Goal: Transaction & Acquisition: Subscribe to service/newsletter

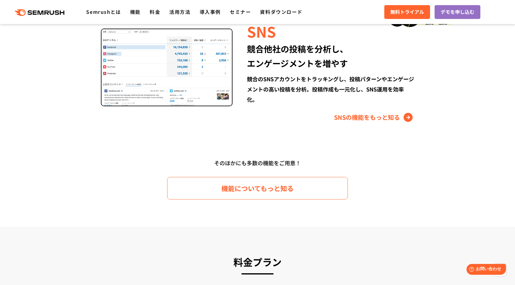
scroll to position [840, 0]
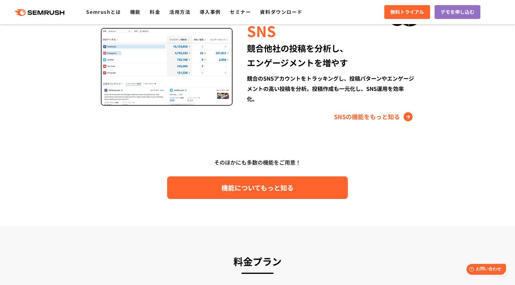
click at [300, 194] on link "機能についてもっと知る" at bounding box center [257, 187] width 181 height 23
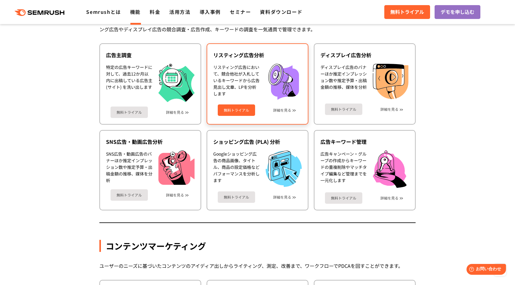
scroll to position [471, 0]
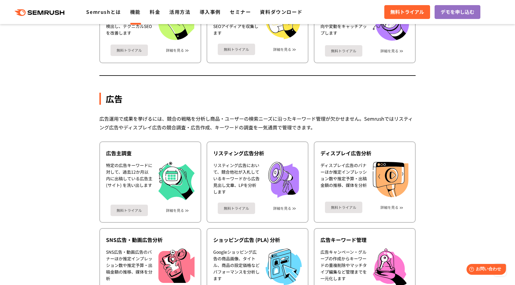
click at [153, 17] on div ".cls {fill: #FF642D;} .cls {fill: #FF642D;} Semrushとは 機能 料金 活用方法 導入事例 セミナー 資料ダウ…" at bounding box center [257, 12] width 515 height 18
click at [152, 14] on link "料金" at bounding box center [155, 11] width 11 height 7
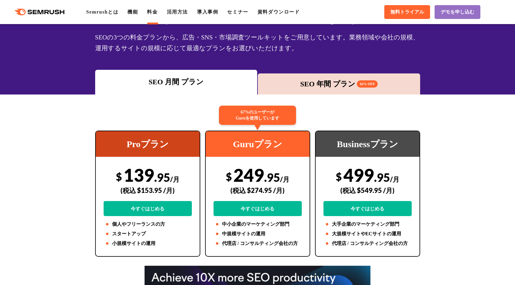
scroll to position [43, 0]
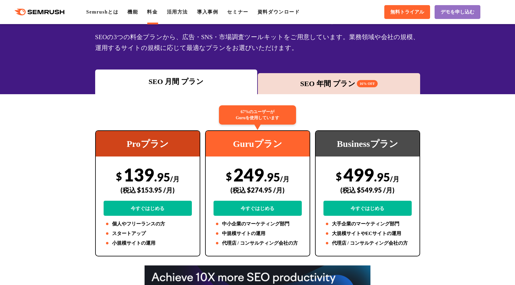
click at [285, 82] on div "SEO 年間 プラン 16% OFF" at bounding box center [339, 83] width 156 height 11
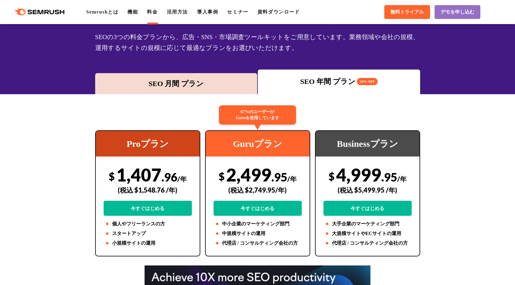
click at [227, 91] on div "SEO 月間 プラン" at bounding box center [176, 83] width 162 height 21
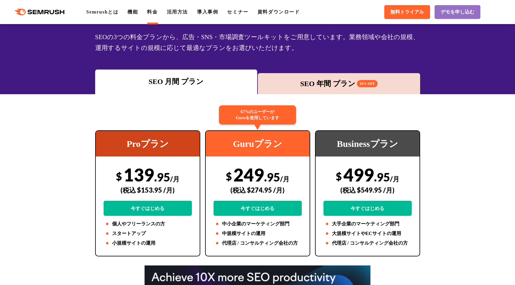
click at [276, 86] on div "SEO 年間 プラン 16% OFF" at bounding box center [339, 83] width 156 height 11
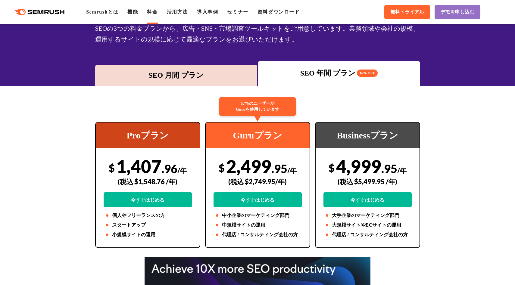
scroll to position [47, 0]
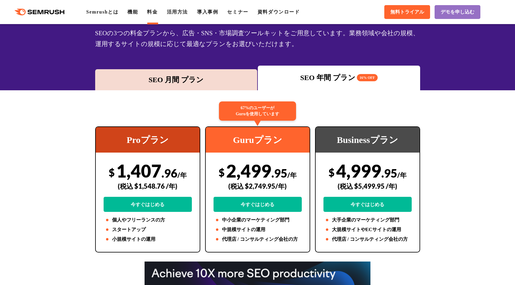
click at [191, 79] on div "SEO 月間 プラン" at bounding box center [176, 79] width 156 height 11
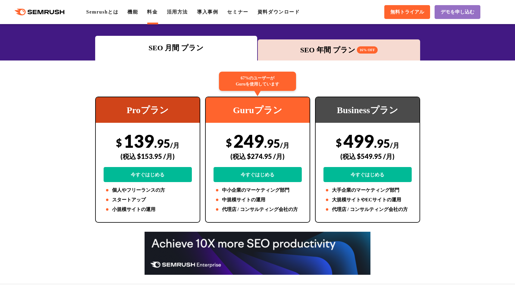
scroll to position [58, 0]
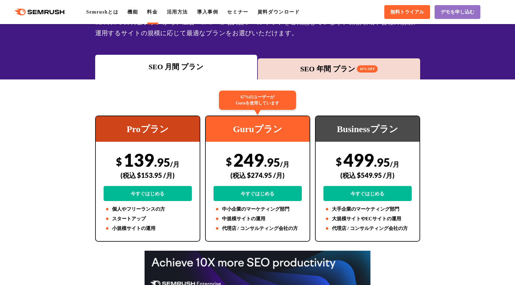
click at [273, 74] on div "SEO 年間 プラン 16% OFF" at bounding box center [339, 69] width 156 height 11
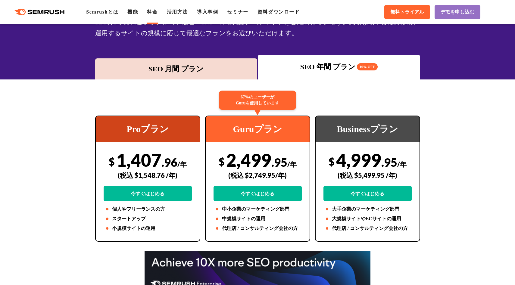
click at [196, 72] on div "SEO 月間 プラン" at bounding box center [176, 69] width 156 height 11
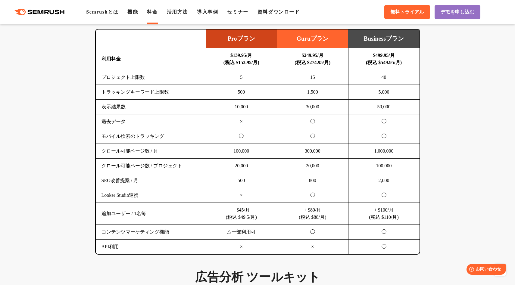
scroll to position [394, 0]
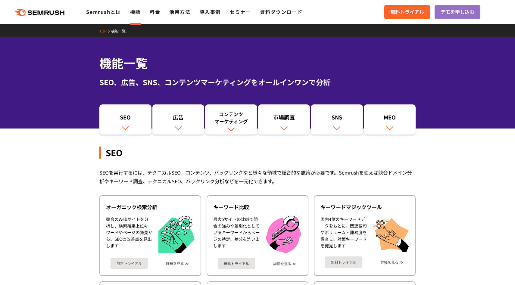
scroll to position [471, 0]
